Goal: Task Accomplishment & Management: Manage account settings

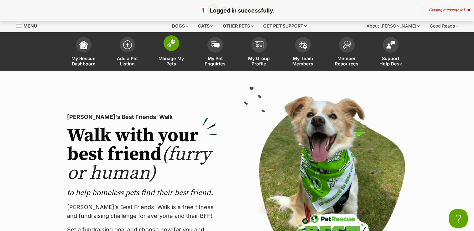
click at [175, 45] on img at bounding box center [171, 43] width 9 height 8
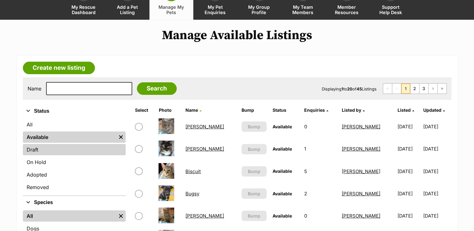
scroll to position [63, 0]
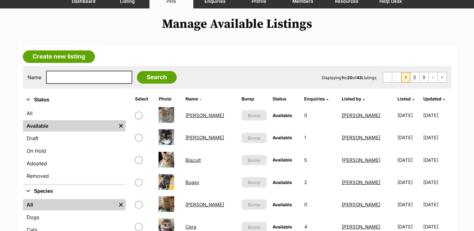
click at [197, 114] on link "Amelia" at bounding box center [205, 116] width 39 height 6
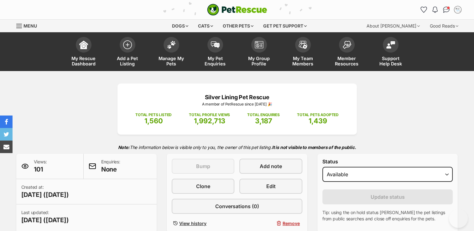
select select "on_hold"
click at [323, 167] on select "Draft Available On hold Adopted" at bounding box center [388, 174] width 131 height 15
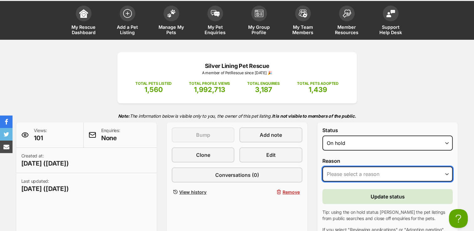
click at [449, 172] on select "Please select a reason Medical reasons Reviewing applications Adoption pending …" at bounding box center [388, 174] width 131 height 15
select select "adoption_pending"
click at [323, 167] on select "Please select a reason Medical reasons Reviewing applications Adoption pending …" at bounding box center [388, 174] width 131 height 15
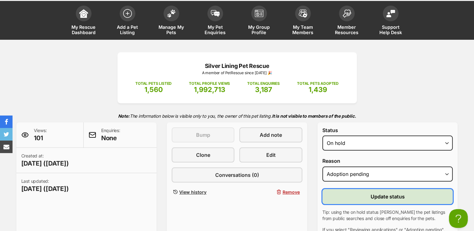
click at [381, 193] on span "Update status" at bounding box center [388, 197] width 34 height 8
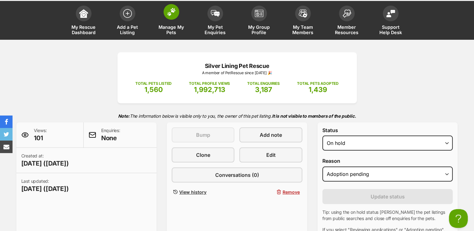
click at [173, 31] on span "Manage My Pets" at bounding box center [171, 29] width 28 height 11
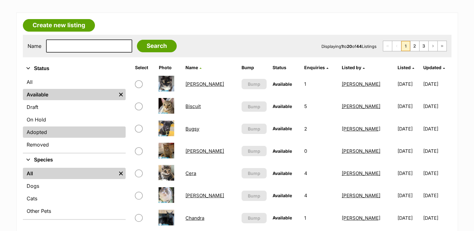
click at [66, 132] on link "Adopted" at bounding box center [74, 132] width 103 height 11
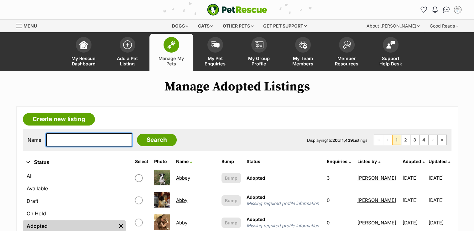
click at [90, 139] on input "text" at bounding box center [89, 140] width 86 height 13
type input "SHERLOCK"
click at [137, 134] on input "Search" at bounding box center [157, 140] width 40 height 13
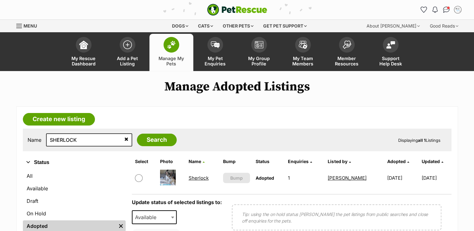
click at [197, 177] on link "Sherlock" at bounding box center [199, 178] width 20 height 6
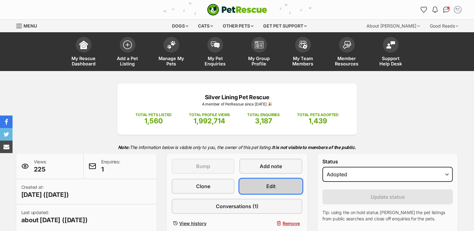
click at [260, 184] on link "Edit" at bounding box center [270, 186] width 63 height 15
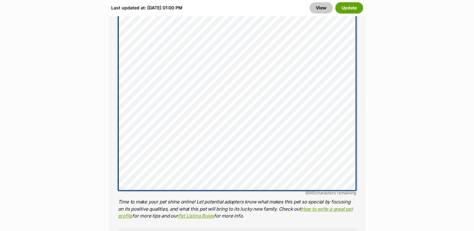
scroll to position [593, 0]
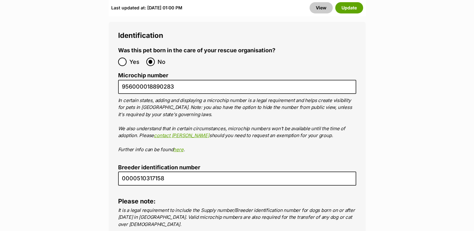
scroll to position [2317, 0]
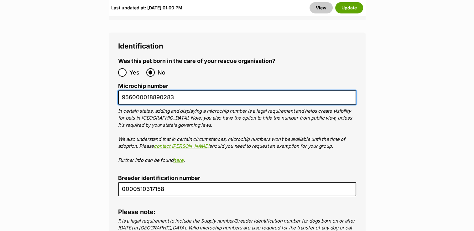
drag, startPoint x: 121, startPoint y: 50, endPoint x: 173, endPoint y: 48, distance: 51.8
click at [173, 91] on input "956000018890283" at bounding box center [237, 98] width 238 height 14
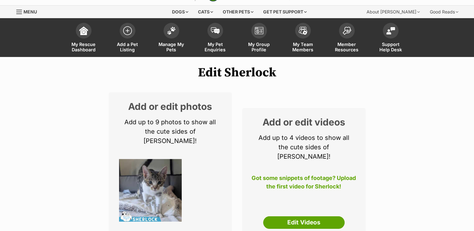
scroll to position [0, 0]
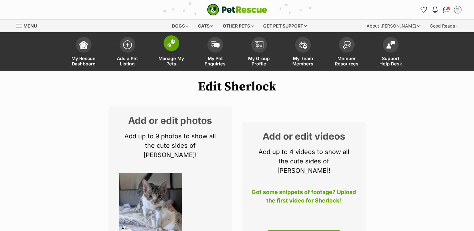
click at [168, 43] on img at bounding box center [171, 43] width 9 height 8
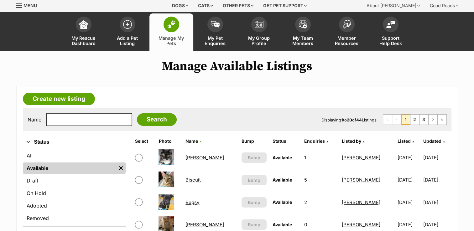
scroll to position [31, 0]
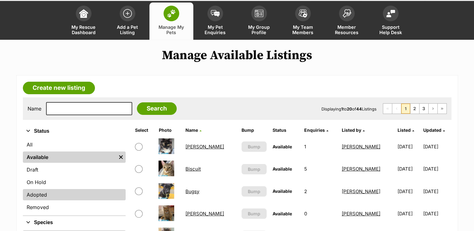
click at [60, 196] on link "Adopted" at bounding box center [74, 194] width 103 height 11
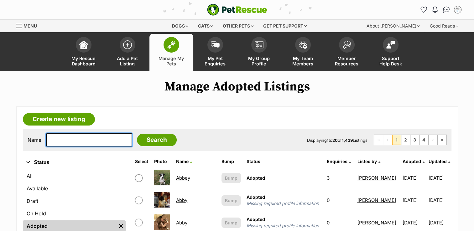
drag, startPoint x: 0, startPoint y: 0, endPoint x: 63, endPoint y: 138, distance: 151.9
click at [63, 138] on input "text" at bounding box center [89, 140] width 86 height 13
type input "[PERSON_NAME]"
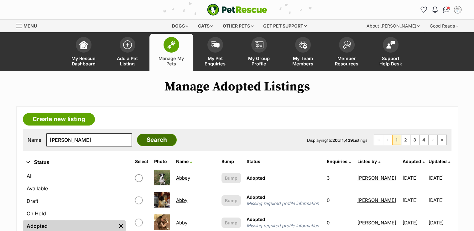
click at [148, 139] on input "Search" at bounding box center [157, 140] width 40 height 13
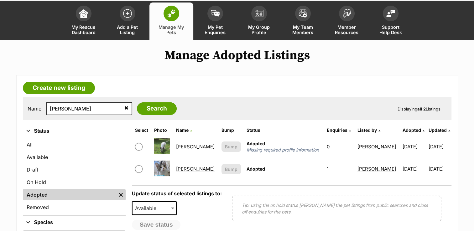
click at [188, 169] on link "[PERSON_NAME]" at bounding box center [195, 169] width 39 height 6
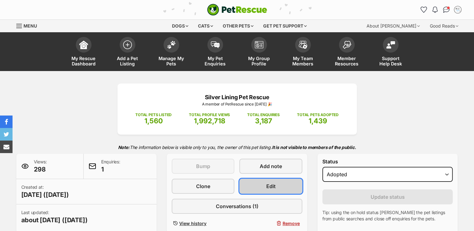
click at [261, 186] on link "Edit" at bounding box center [270, 186] width 63 height 15
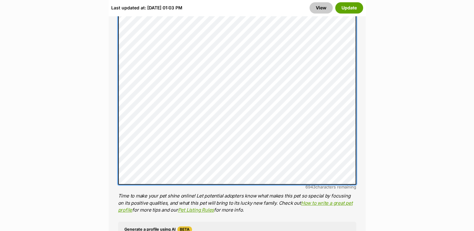
scroll to position [578, 0]
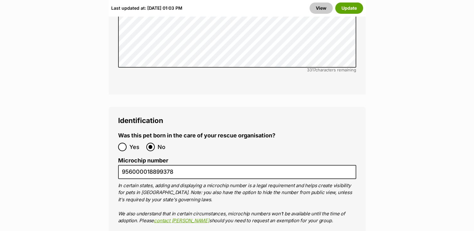
scroll to position [2240, 0]
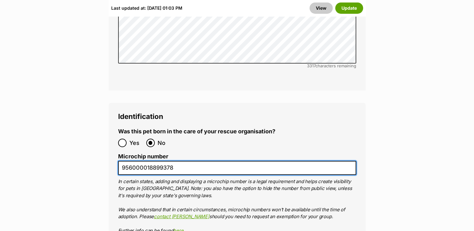
drag, startPoint x: 121, startPoint y: 121, endPoint x: 180, endPoint y: 121, distance: 58.6
click at [180, 161] on input "956000018899378" at bounding box center [237, 168] width 238 height 14
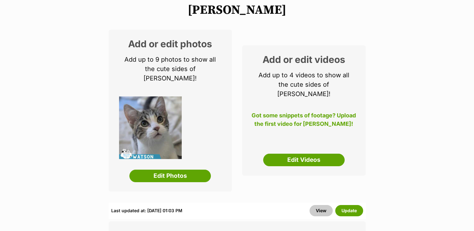
scroll to position [0, 0]
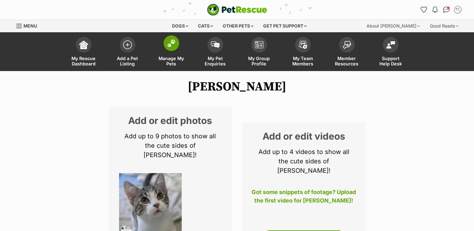
click at [172, 43] on img at bounding box center [171, 43] width 9 height 8
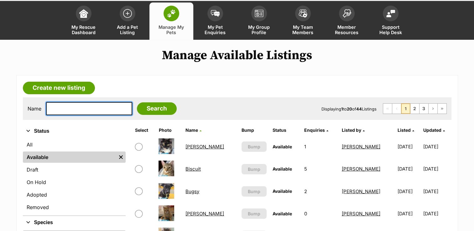
click at [89, 108] on input "text" at bounding box center [89, 108] width 86 height 13
type input "tewkesbury"
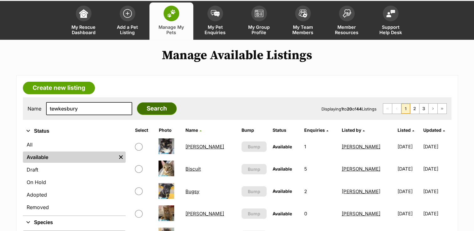
click at [142, 107] on input "Search" at bounding box center [157, 108] width 40 height 13
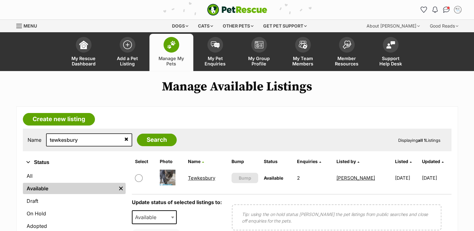
click at [200, 179] on link "Tewkesbury" at bounding box center [201, 178] width 27 height 6
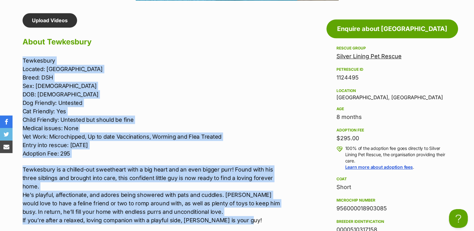
scroll to position [573, 0]
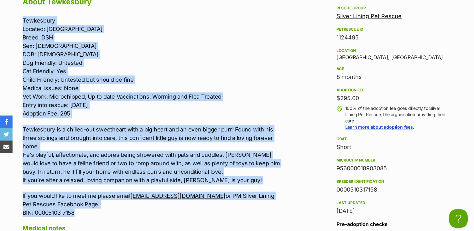
drag, startPoint x: 21, startPoint y: 56, endPoint x: 227, endPoint y: 208, distance: 256.0
click at [227, 208] on div "Upload Videos About Tewkesbury Tewkesbury Located: Redbank Plains Breed: DSH Se…" at bounding box center [148, 170] width 265 height 395
drag, startPoint x: 227, startPoint y: 208, endPoint x: 239, endPoint y: 75, distance: 133.8
click at [239, 75] on p "Tewkesbury Located: Redbank Plains Breed: DSH Sex: Male DOB: 5/1/25 Dog Friendl…" at bounding box center [152, 67] width 259 height 102
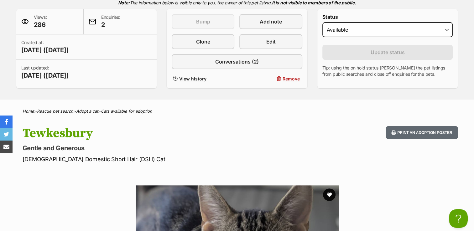
scroll to position [134, 0]
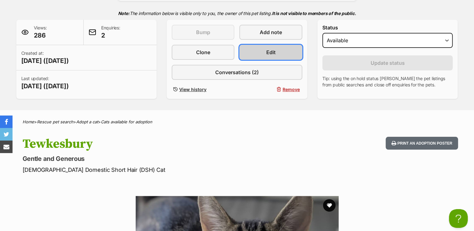
click at [263, 53] on link "Edit" at bounding box center [270, 52] width 63 height 15
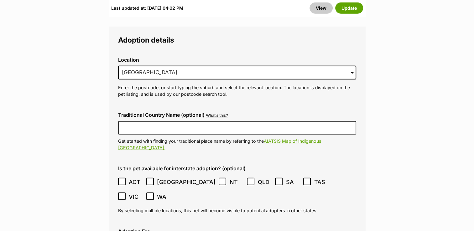
scroll to position [1693, 0]
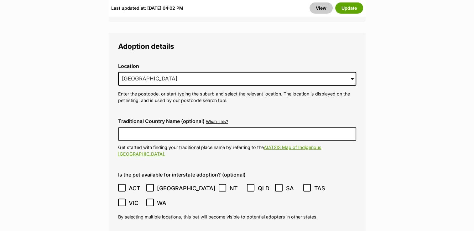
click at [352, 72] on span at bounding box center [352, 79] width 3 height 14
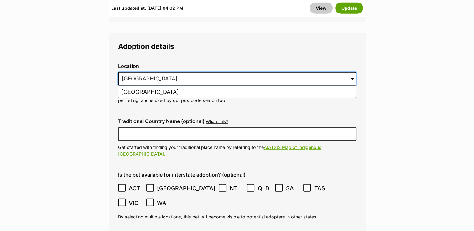
click at [229, 72] on input "Redbank Plains, QLD, 4301" at bounding box center [237, 79] width 238 height 14
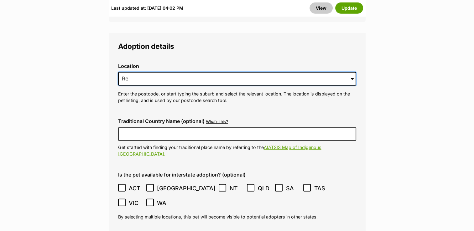
type input "R"
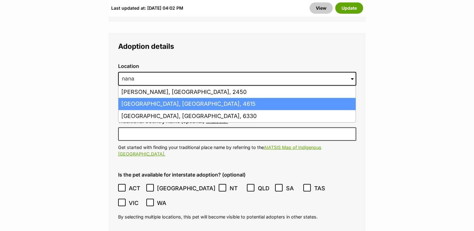
click at [209, 98] on li "Nanango, Queensland, 4615" at bounding box center [236, 104] width 237 height 12
type input "Nanango, Queensland, 4615"
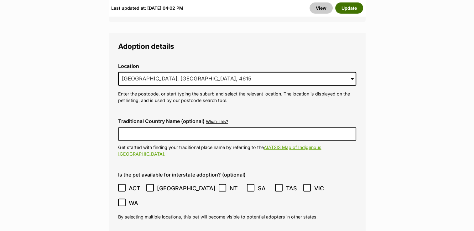
click at [351, 11] on button "Update" at bounding box center [349, 7] width 28 height 11
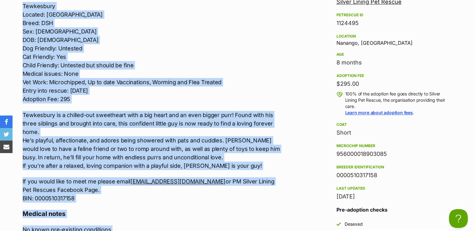
scroll to position [588, 0]
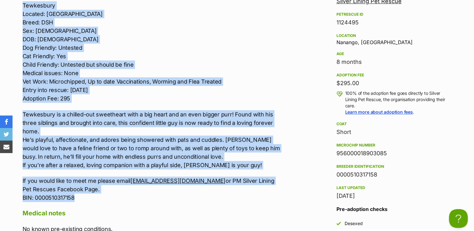
drag, startPoint x: 23, startPoint y: 26, endPoint x: 237, endPoint y: 199, distance: 275.9
click at [237, 199] on div "Tewkesbury Located: Nanango Breed: DSH Sex: Male DOB: 5/1/25 Dog Friendly: Unte…" at bounding box center [152, 101] width 259 height 201
click at [255, 65] on p "Tewkesbury Located: Nanango Breed: DSH Sex: Male DOB: 5/1/25 Dog Friendly: Unte…" at bounding box center [152, 52] width 259 height 102
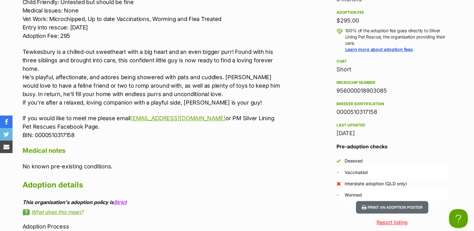
scroll to position [0, 0]
drag, startPoint x: 336, startPoint y: 88, endPoint x: 394, endPoint y: 90, distance: 57.7
click at [394, 90] on aside "Rescue group Silver Lining Pet Rescue PetRescue ID 1124495 Location Nanango, QL…" at bounding box center [393, 64] width 132 height 275
copy div "956000018903085"
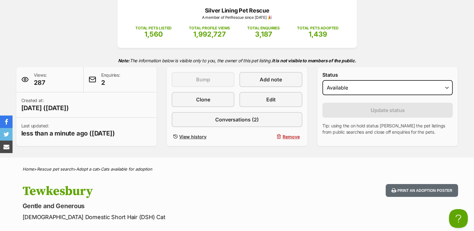
scroll to position [24, 0]
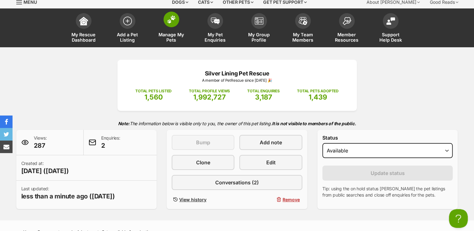
click at [173, 22] on img at bounding box center [171, 19] width 9 height 8
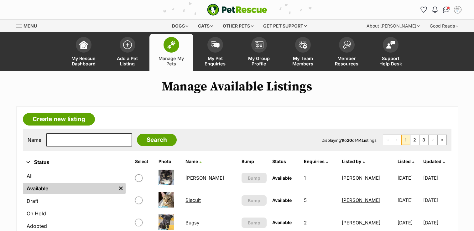
scroll to position [31, 0]
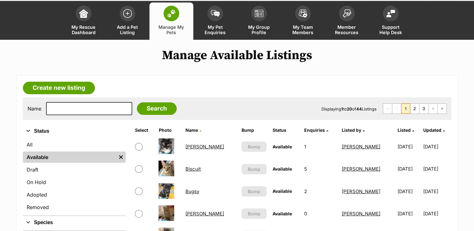
click at [74, 182] on link "On Hold" at bounding box center [74, 182] width 103 height 11
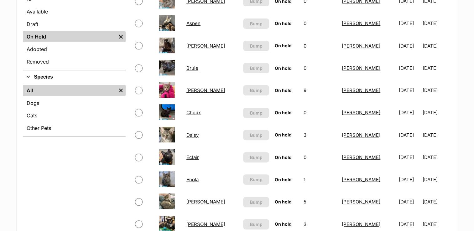
scroll to position [188, 0]
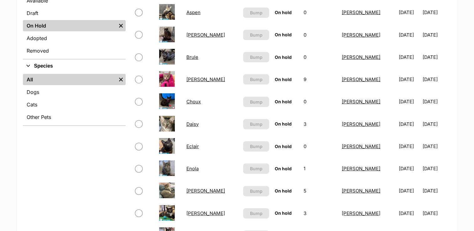
click at [195, 169] on link "Enola" at bounding box center [193, 169] width 12 height 6
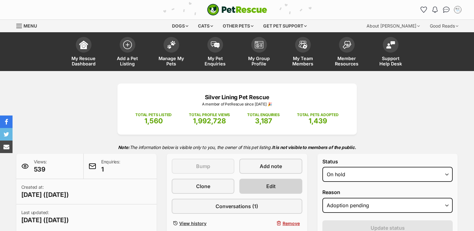
scroll to position [63, 0]
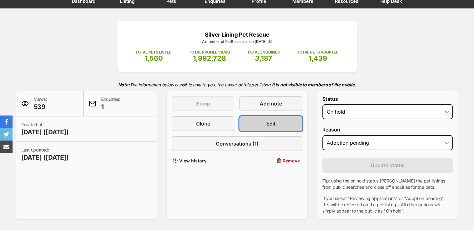
click at [283, 124] on link "Edit" at bounding box center [270, 123] width 63 height 15
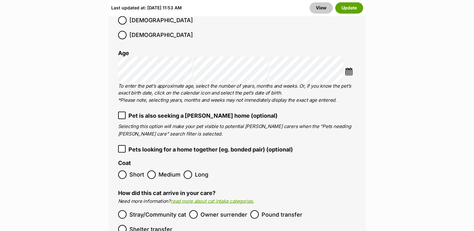
scroll to position [1170, 0]
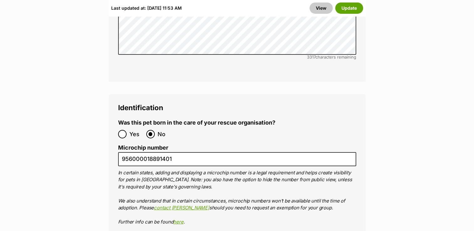
scroll to position [2236, 0]
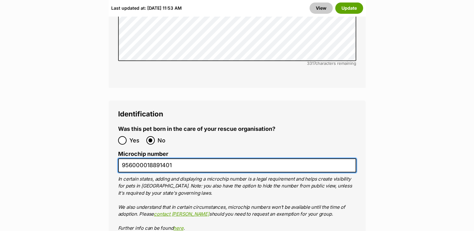
drag, startPoint x: 120, startPoint y: 119, endPoint x: 171, endPoint y: 120, distance: 50.5
click at [171, 159] on input "956000018891401" at bounding box center [237, 166] width 238 height 14
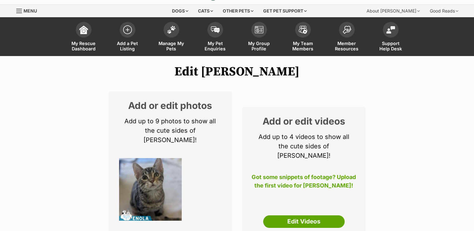
scroll to position [0, 0]
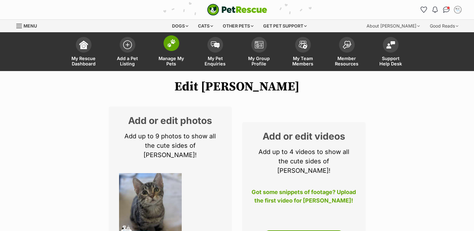
click at [169, 46] on img at bounding box center [171, 43] width 9 height 8
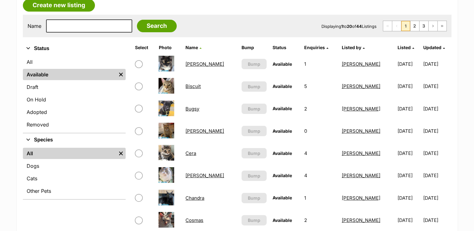
scroll to position [125, 0]
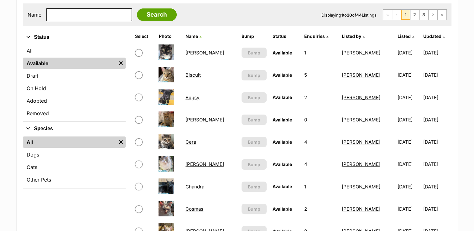
click at [193, 165] on link "[PERSON_NAME]" at bounding box center [205, 164] width 39 height 6
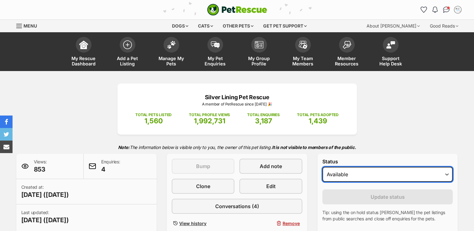
click at [446, 174] on select "Draft - not available as listing has enquires Available On hold Adopted" at bounding box center [388, 174] width 131 height 15
select select "rehomed"
click at [323, 167] on select "Draft - not available as listing has enquires Available On hold Adopted" at bounding box center [388, 174] width 131 height 15
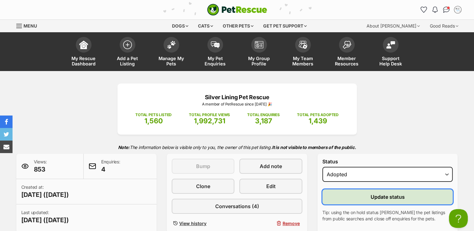
click at [399, 197] on span "Update status" at bounding box center [388, 197] width 34 height 8
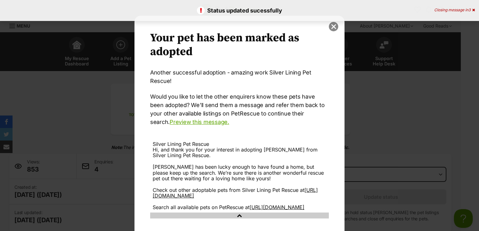
click at [332, 27] on button "close" at bounding box center [333, 26] width 9 height 9
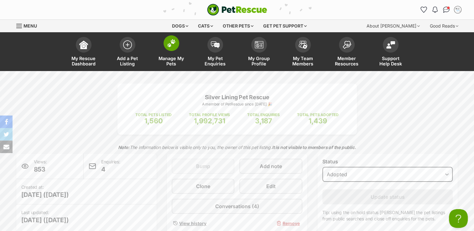
click at [169, 45] on img at bounding box center [171, 43] width 9 height 8
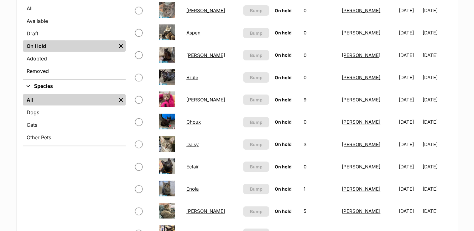
scroll to position [219, 0]
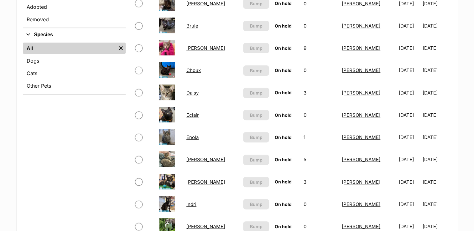
click at [191, 135] on link "Enola" at bounding box center [193, 137] width 12 height 6
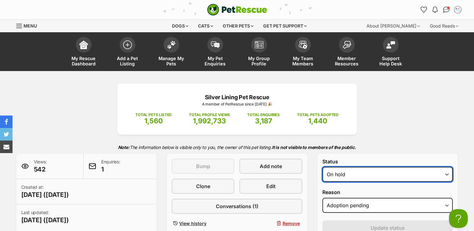
click at [449, 175] on select "Draft - not available as listing has enquires Available On hold Adopted" at bounding box center [388, 174] width 131 height 15
select select "rehomed"
click at [323, 167] on select "Draft - not available as listing has enquires Available On hold Adopted" at bounding box center [388, 174] width 131 height 15
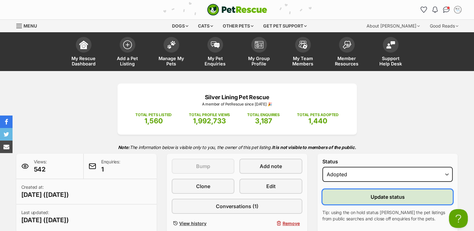
click at [419, 196] on button "Update status" at bounding box center [388, 197] width 131 height 15
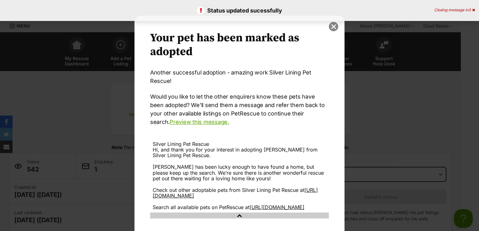
click at [330, 28] on button "close" at bounding box center [333, 26] width 9 height 9
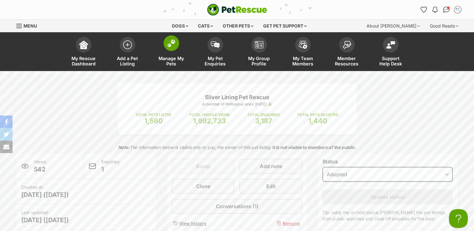
click at [171, 44] on img at bounding box center [171, 43] width 9 height 8
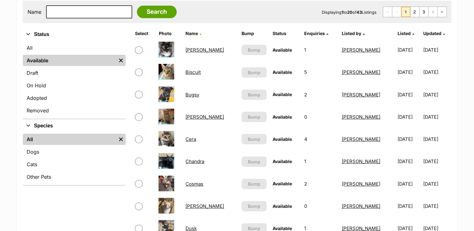
scroll to position [125, 0]
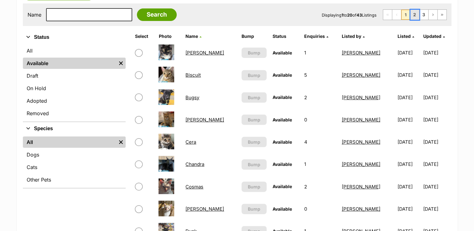
click at [414, 12] on link "2" at bounding box center [415, 15] width 9 height 10
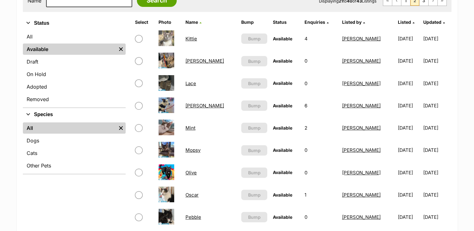
scroll to position [157, 0]
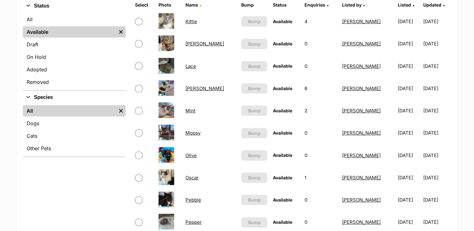
click at [197, 131] on link "Mopsy" at bounding box center [193, 133] width 15 height 6
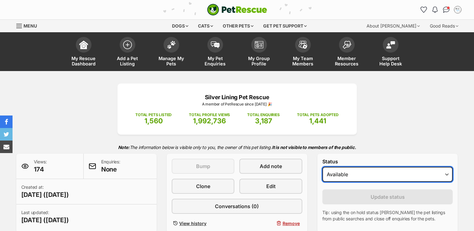
click at [447, 174] on select "Draft Available On hold Adopted" at bounding box center [388, 174] width 131 height 15
select select "on_hold"
click at [323, 167] on select "Draft Available On hold Adopted" at bounding box center [388, 174] width 131 height 15
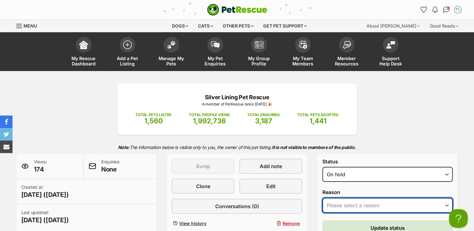
click at [446, 205] on select "Please select a reason Medical reasons Reviewing applications Adoption pending …" at bounding box center [388, 205] width 131 height 15
select select "reviewing_applications"
click at [323, 198] on select "Please select a reason Medical reasons Reviewing applications Adoption pending …" at bounding box center [388, 205] width 131 height 15
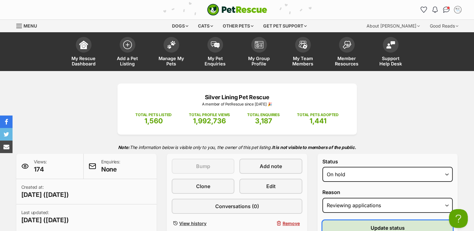
click at [412, 227] on button "Update status" at bounding box center [388, 228] width 131 height 15
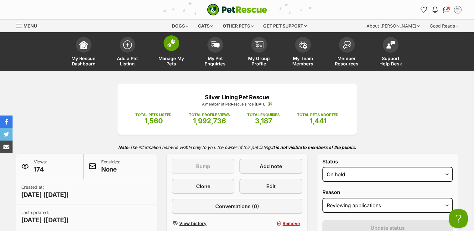
click at [173, 45] on img at bounding box center [171, 43] width 9 height 8
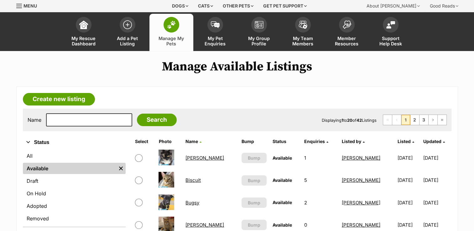
scroll to position [31, 0]
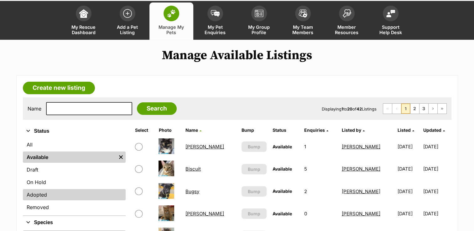
click at [52, 193] on link "Adopted" at bounding box center [74, 194] width 103 height 11
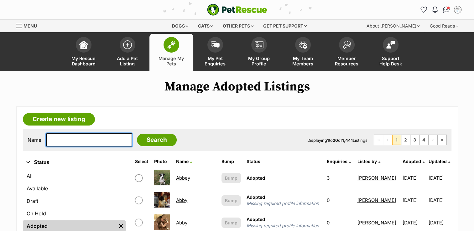
click at [72, 140] on input "text" at bounding box center [89, 140] width 86 height 13
type input "cadie"
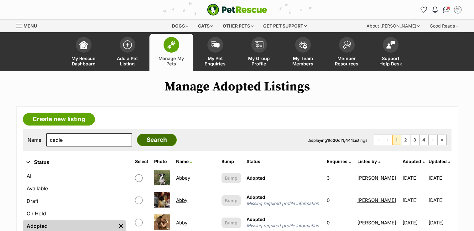
click at [140, 140] on input "Search" at bounding box center [157, 140] width 40 height 13
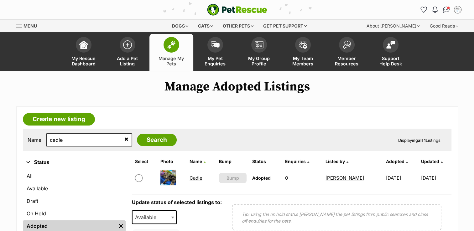
click at [195, 177] on link "Cadie" at bounding box center [196, 178] width 13 height 6
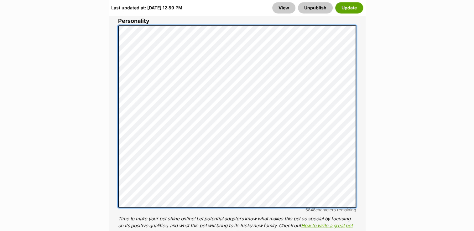
scroll to position [531, 0]
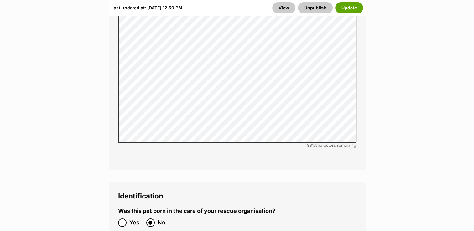
scroll to position [2224, 0]
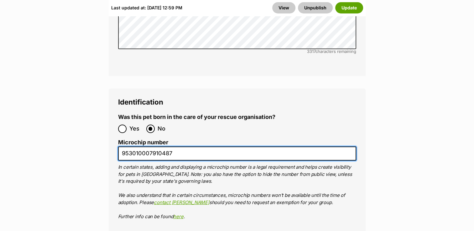
drag, startPoint x: 122, startPoint y: 107, endPoint x: 174, endPoint y: 112, distance: 52.3
click at [174, 147] on input "953010007910487" at bounding box center [237, 154] width 238 height 14
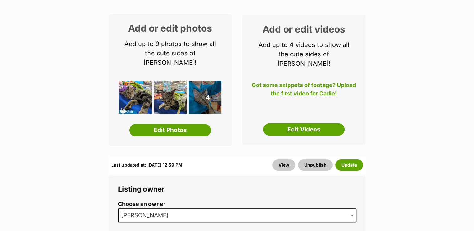
scroll to position [0, 0]
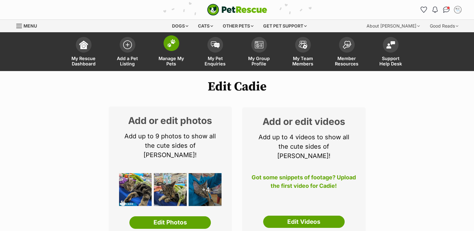
click at [169, 41] on img at bounding box center [171, 43] width 9 height 8
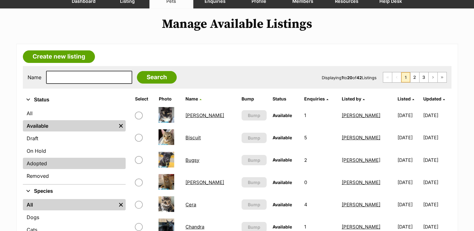
click at [77, 161] on link "Adopted" at bounding box center [74, 163] width 103 height 11
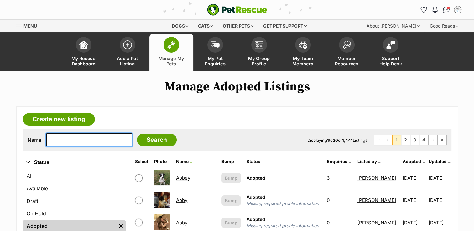
click at [61, 141] on input "text" at bounding box center [89, 140] width 86 height 13
type input "[PERSON_NAME]"
click at [79, 137] on input "[PERSON_NAME]" at bounding box center [89, 140] width 86 height 13
type input "[PERSON_NAME]"
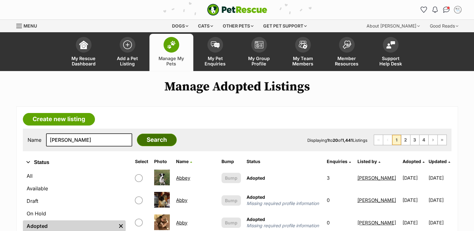
click at [137, 140] on input "Search" at bounding box center [157, 140] width 40 height 13
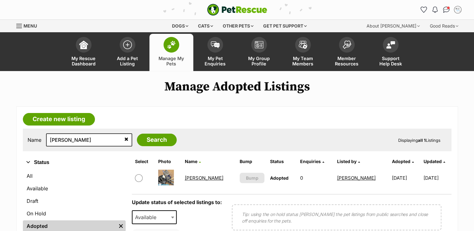
click at [199, 176] on link "[PERSON_NAME]" at bounding box center [204, 178] width 39 height 6
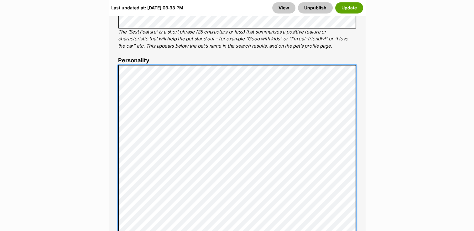
scroll to position [474, 0]
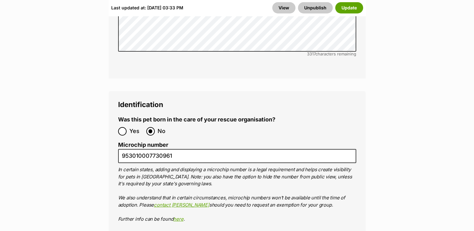
scroll to position [2229, 0]
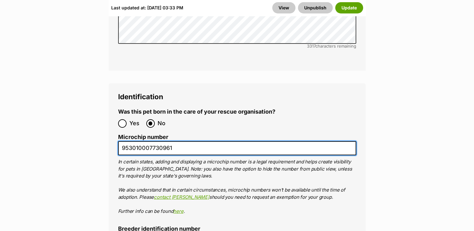
drag, startPoint x: 121, startPoint y: 101, endPoint x: 180, endPoint y: 106, distance: 59.8
click at [180, 141] on input "953010007730961" at bounding box center [237, 148] width 238 height 14
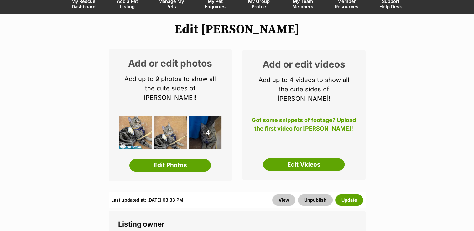
scroll to position [4, 0]
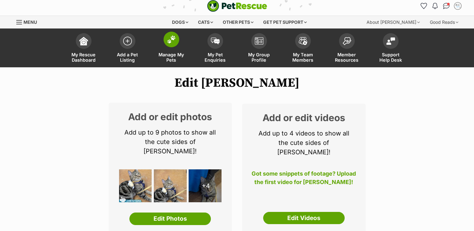
click at [172, 40] on img at bounding box center [171, 39] width 9 height 8
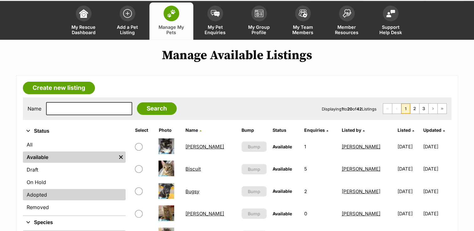
click at [90, 194] on link "Adopted" at bounding box center [74, 194] width 103 height 11
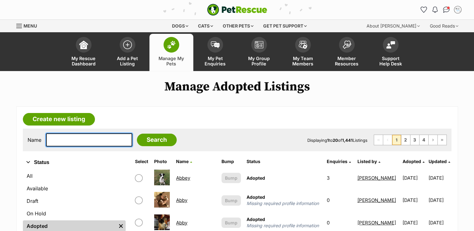
click at [88, 142] on input "text" at bounding box center [89, 140] width 86 height 13
type input "[PERSON_NAME]"
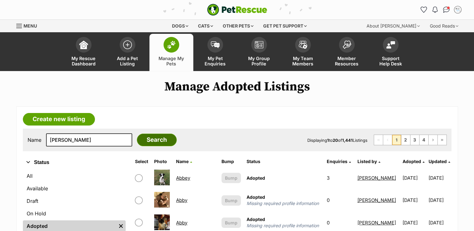
click at [144, 138] on input "Search" at bounding box center [157, 140] width 40 height 13
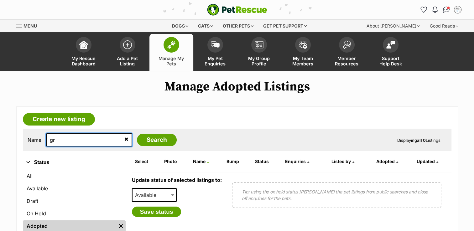
type input "g"
type input "GOEGRE"
click at [137, 134] on input "Search" at bounding box center [157, 140] width 40 height 13
click at [80, 138] on input "GOEGRE" at bounding box center [89, 140] width 86 height 13
type input "[PERSON_NAME]"
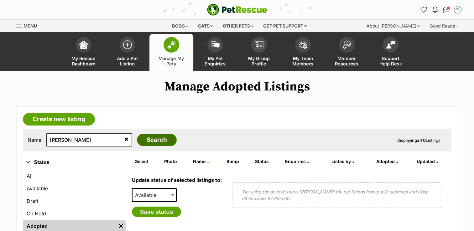
click at [155, 142] on input "Search" at bounding box center [157, 140] width 40 height 13
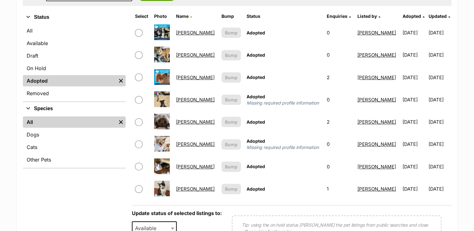
scroll to position [157, 0]
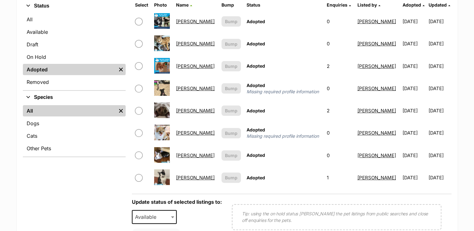
click at [186, 177] on link "[PERSON_NAME]" at bounding box center [195, 178] width 39 height 6
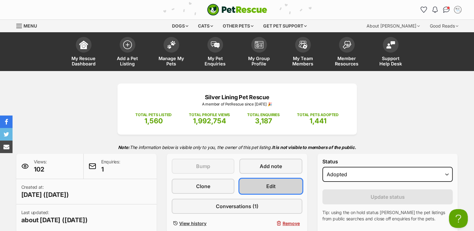
click at [262, 185] on link "Edit" at bounding box center [270, 186] width 63 height 15
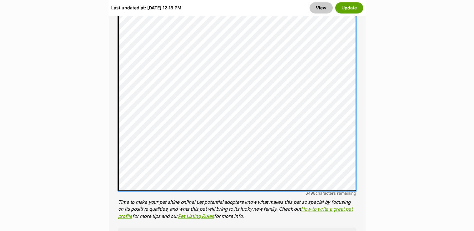
scroll to position [564, 0]
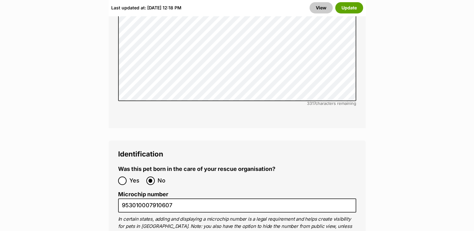
scroll to position [2225, 0]
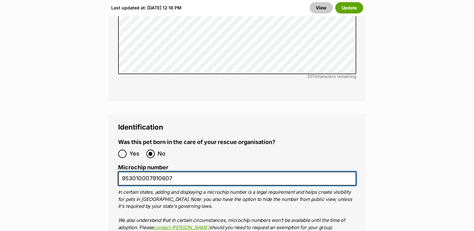
drag, startPoint x: 119, startPoint y: 131, endPoint x: 176, endPoint y: 136, distance: 56.6
click at [176, 172] on input "953010007910607" at bounding box center [237, 179] width 238 height 14
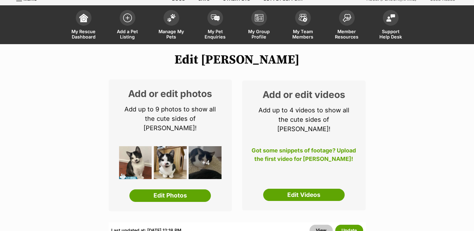
scroll to position [0, 0]
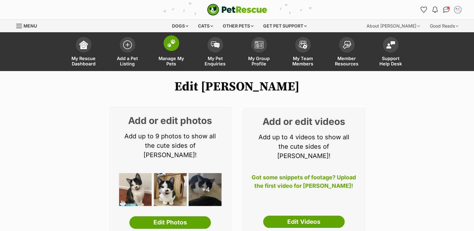
click at [173, 43] on img at bounding box center [171, 43] width 9 height 8
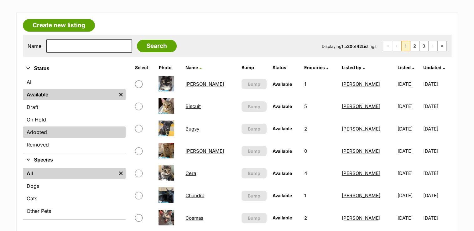
click at [57, 133] on link "Adopted" at bounding box center [74, 132] width 103 height 11
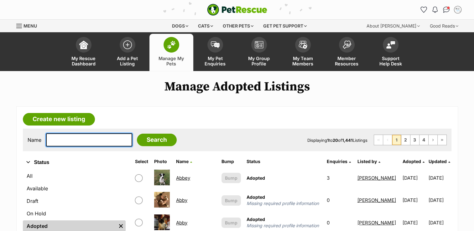
click at [55, 141] on input "text" at bounding box center [89, 140] width 86 height 13
type input "[PERSON_NAME]"
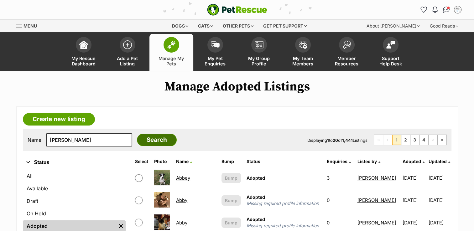
click at [137, 137] on input "Search" at bounding box center [157, 140] width 40 height 13
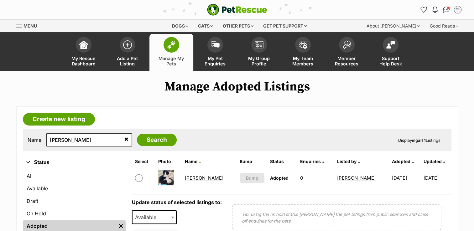
click at [197, 178] on link "Gladys" at bounding box center [204, 178] width 39 height 6
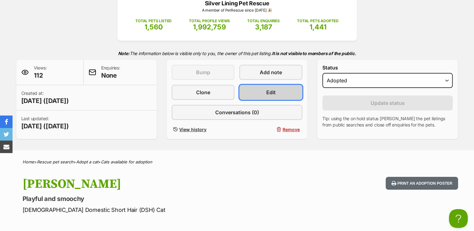
click at [275, 95] on span "Edit" at bounding box center [270, 93] width 9 height 8
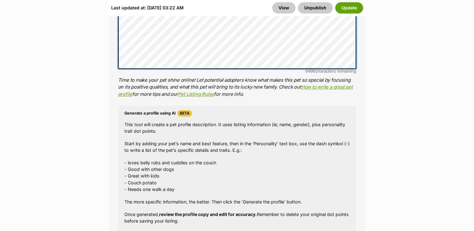
scroll to position [681, 0]
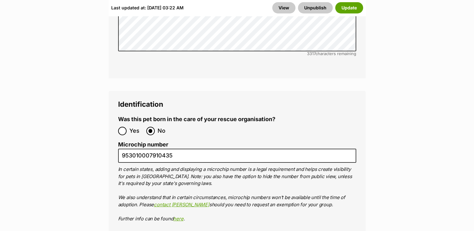
scroll to position [2249, 0]
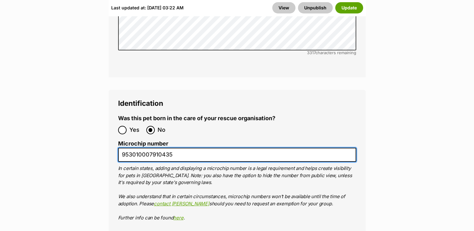
drag, startPoint x: 121, startPoint y: 108, endPoint x: 177, endPoint y: 110, distance: 56.8
click at [177, 148] on input "953010007910435" at bounding box center [237, 155] width 238 height 14
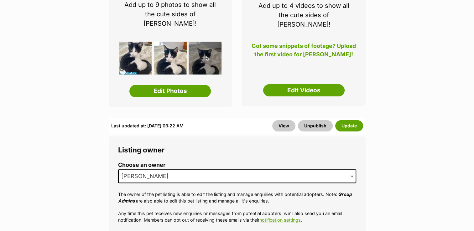
scroll to position [0, 0]
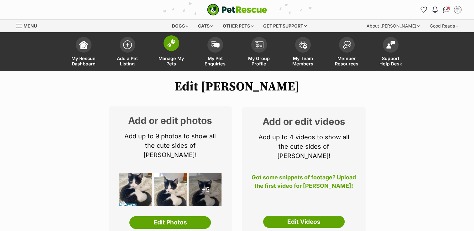
click at [172, 41] on img at bounding box center [171, 43] width 9 height 8
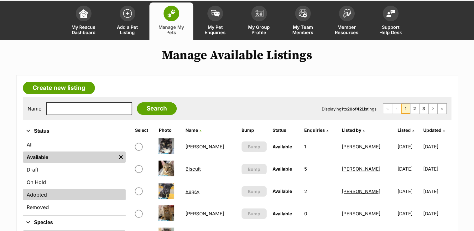
click at [60, 194] on link "Adopted" at bounding box center [74, 194] width 103 height 11
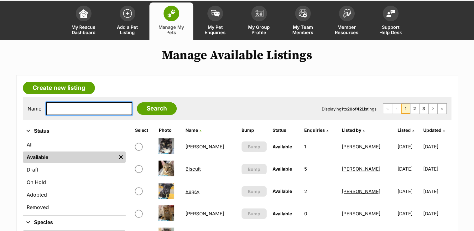
click at [73, 108] on input "text" at bounding box center [89, 108] width 86 height 13
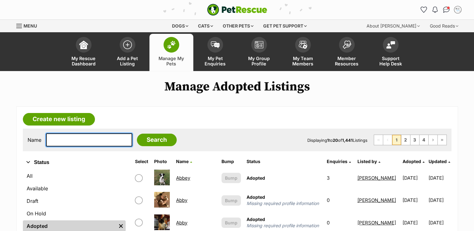
click at [78, 141] on input "text" at bounding box center [89, 140] width 86 height 13
type input "GRETEL"
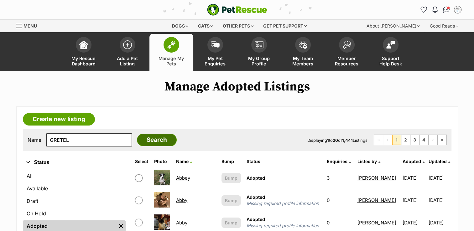
click at [144, 141] on input "Search" at bounding box center [157, 140] width 40 height 13
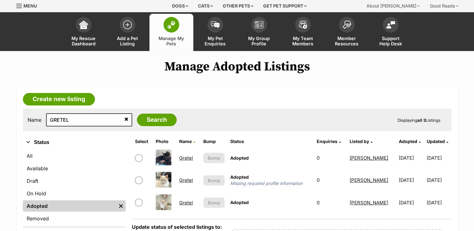
scroll to position [31, 0]
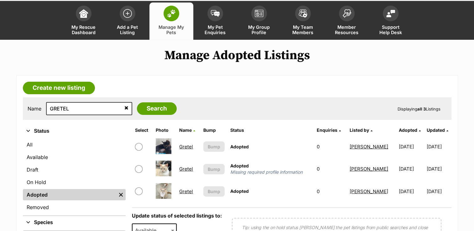
click at [184, 146] on link "Gretel" at bounding box center [186, 147] width 14 height 6
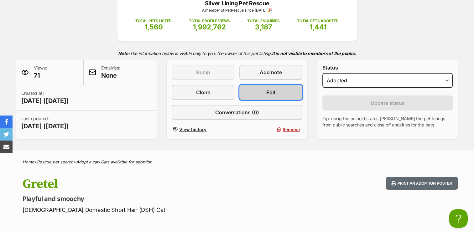
click at [267, 92] on span "Edit" at bounding box center [270, 93] width 9 height 8
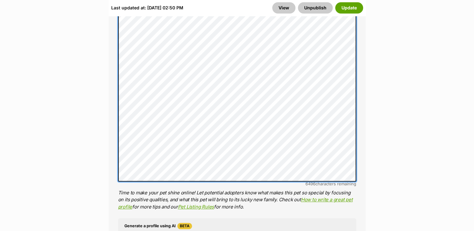
scroll to position [585, 0]
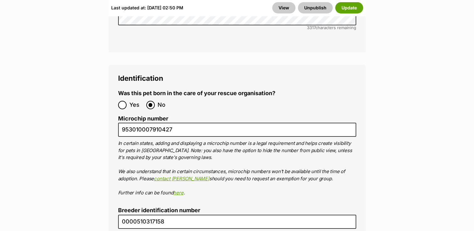
scroll to position [2278, 0]
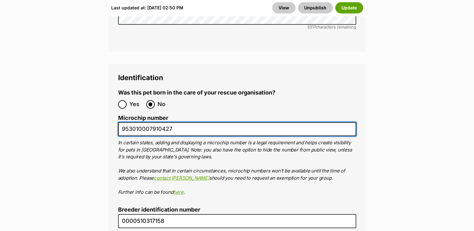
drag, startPoint x: 121, startPoint y: 90, endPoint x: 172, endPoint y: 94, distance: 50.9
click at [172, 122] on input "953010007910427" at bounding box center [237, 129] width 238 height 14
